Goal: Transaction & Acquisition: Purchase product/service

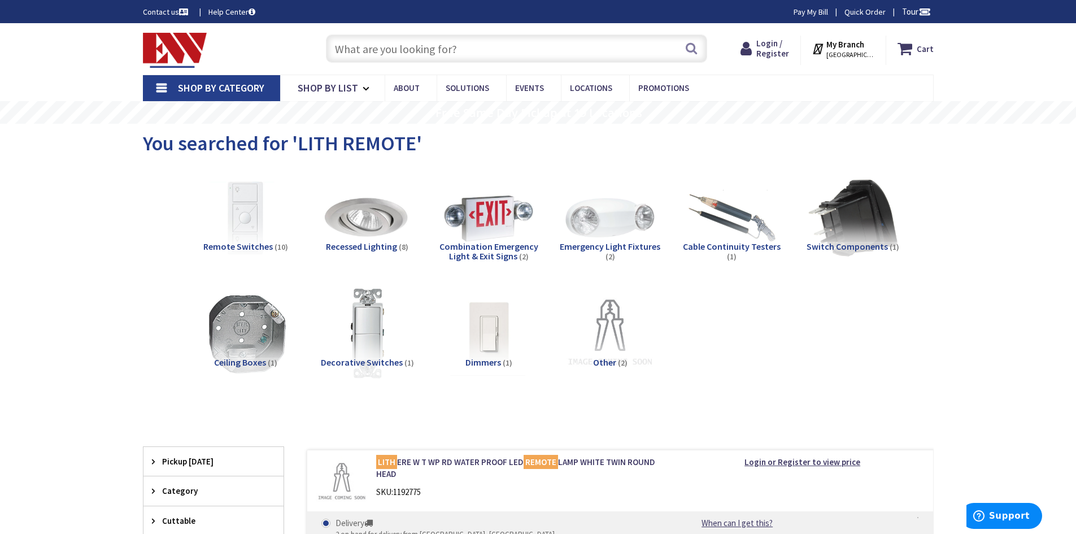
click at [402, 43] on input "text" at bounding box center [516, 48] width 381 height 28
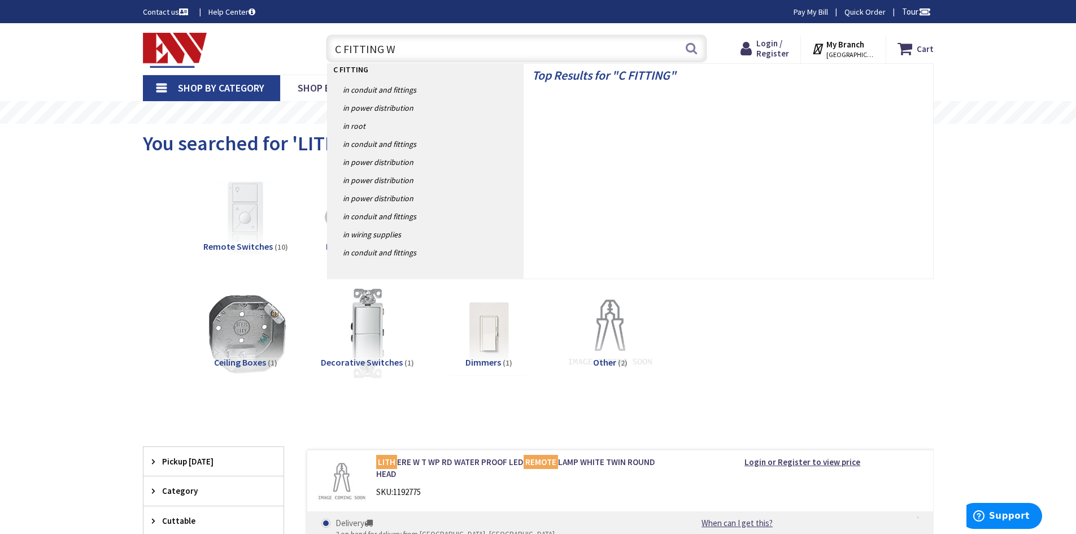
type input "C FITTING WP"
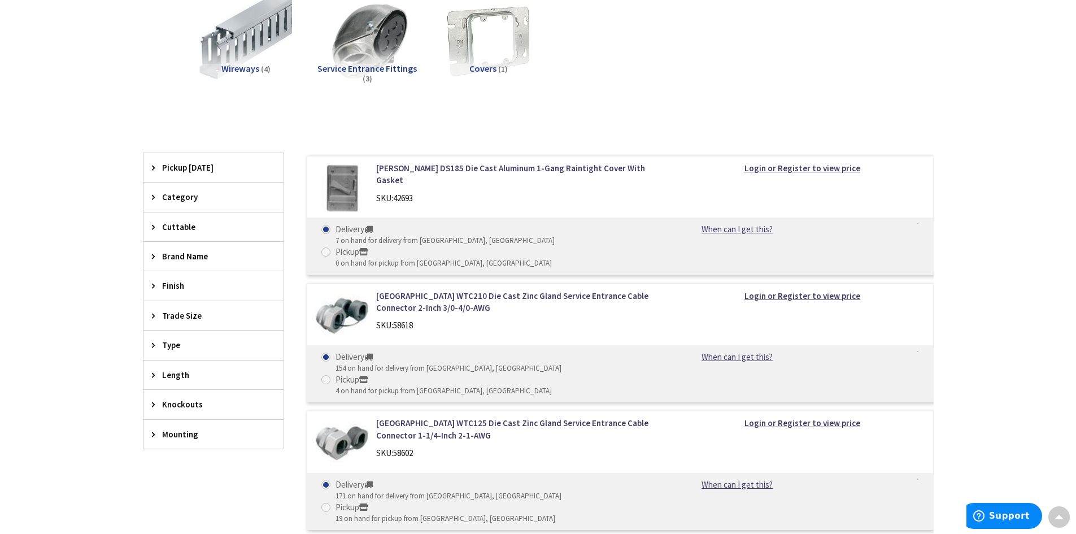
scroll to position [23, 0]
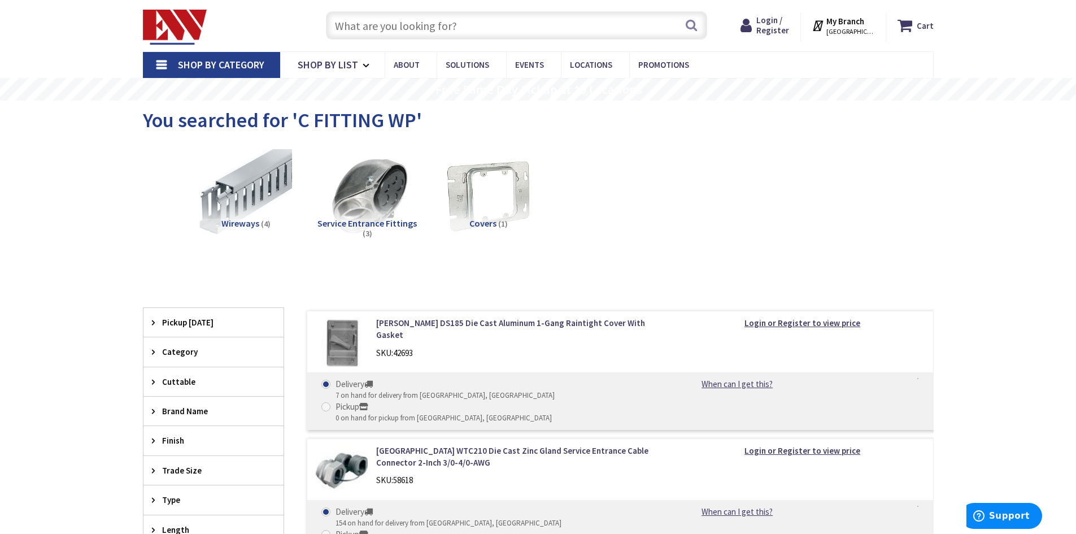
click at [160, 24] on img at bounding box center [175, 27] width 64 height 35
